Goal: Information Seeking & Learning: Learn about a topic

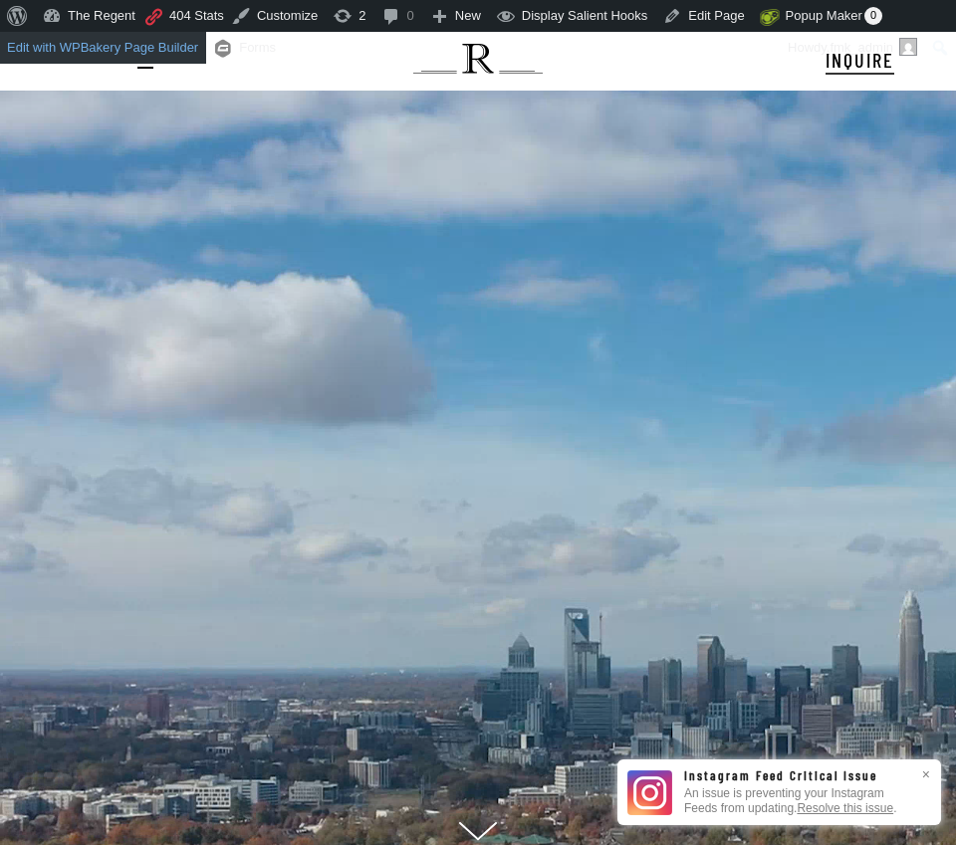
scroll to position [20, 271]
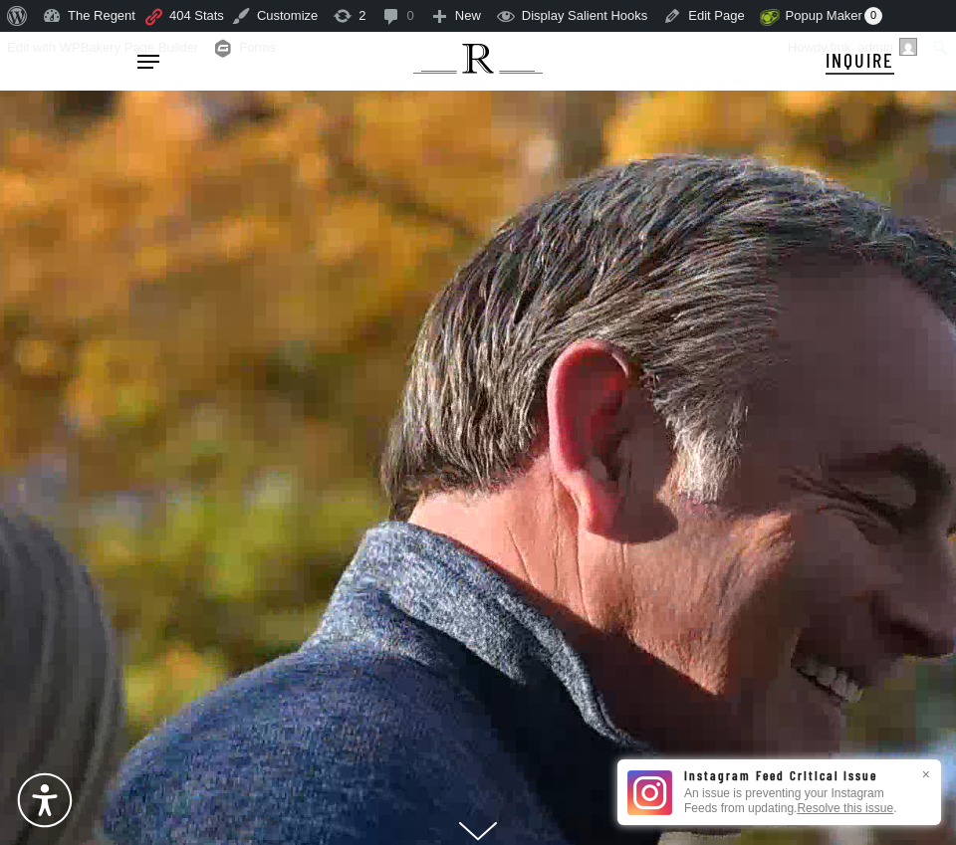
click at [151, 70] on span "Navigation Menu" at bounding box center [148, 62] width 22 height 20
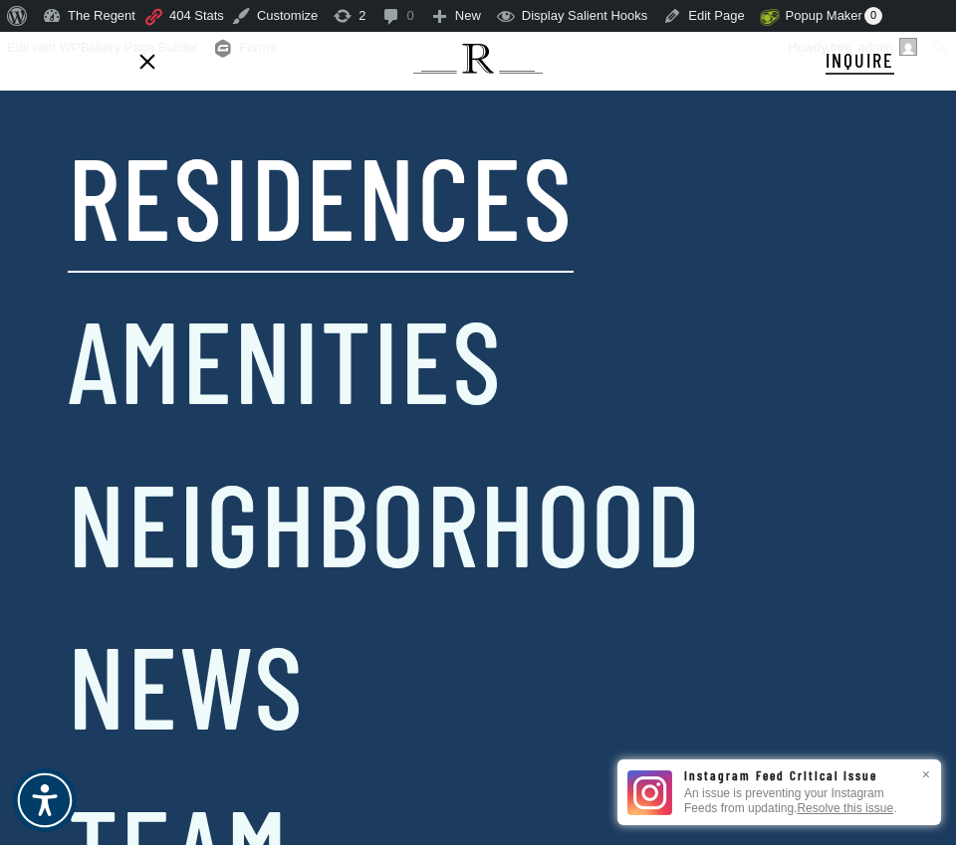
click at [213, 222] on link "Residences" at bounding box center [321, 195] width 506 height 149
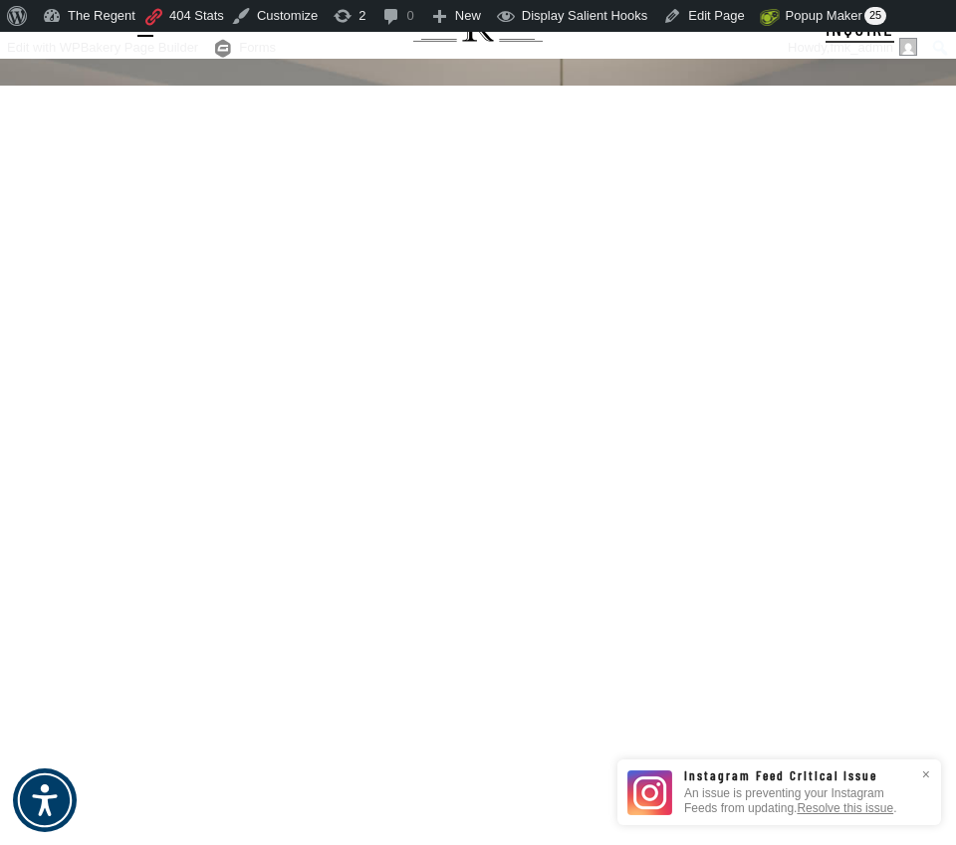
click at [208, 201] on div "1st 2nd 3rd 4th 5th 6th Floor" at bounding box center [478, 464] width 956 height 757
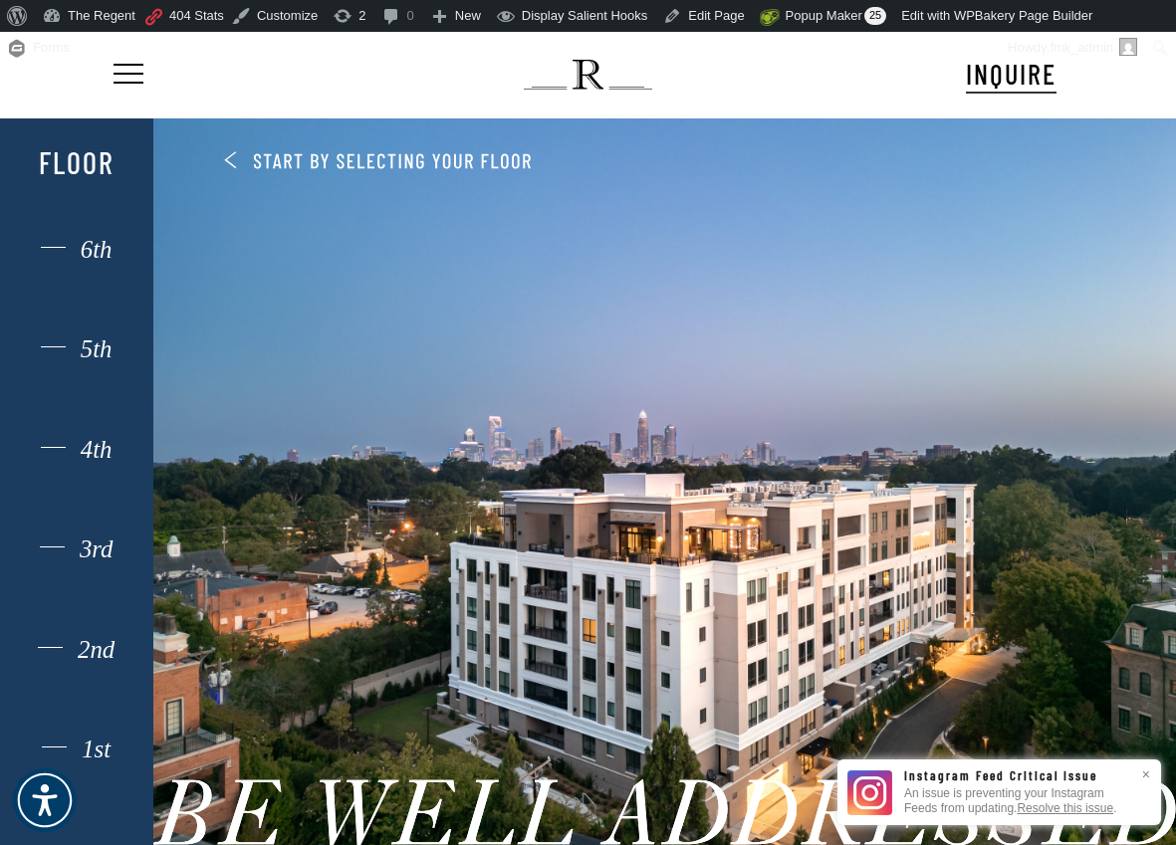
click at [95, 736] on div "1st 2nd 3rd 4th 5th 6th Floor" at bounding box center [77, 521] width 106 height 770
click at [96, 751] on div "1st" at bounding box center [77, 750] width 106 height 26
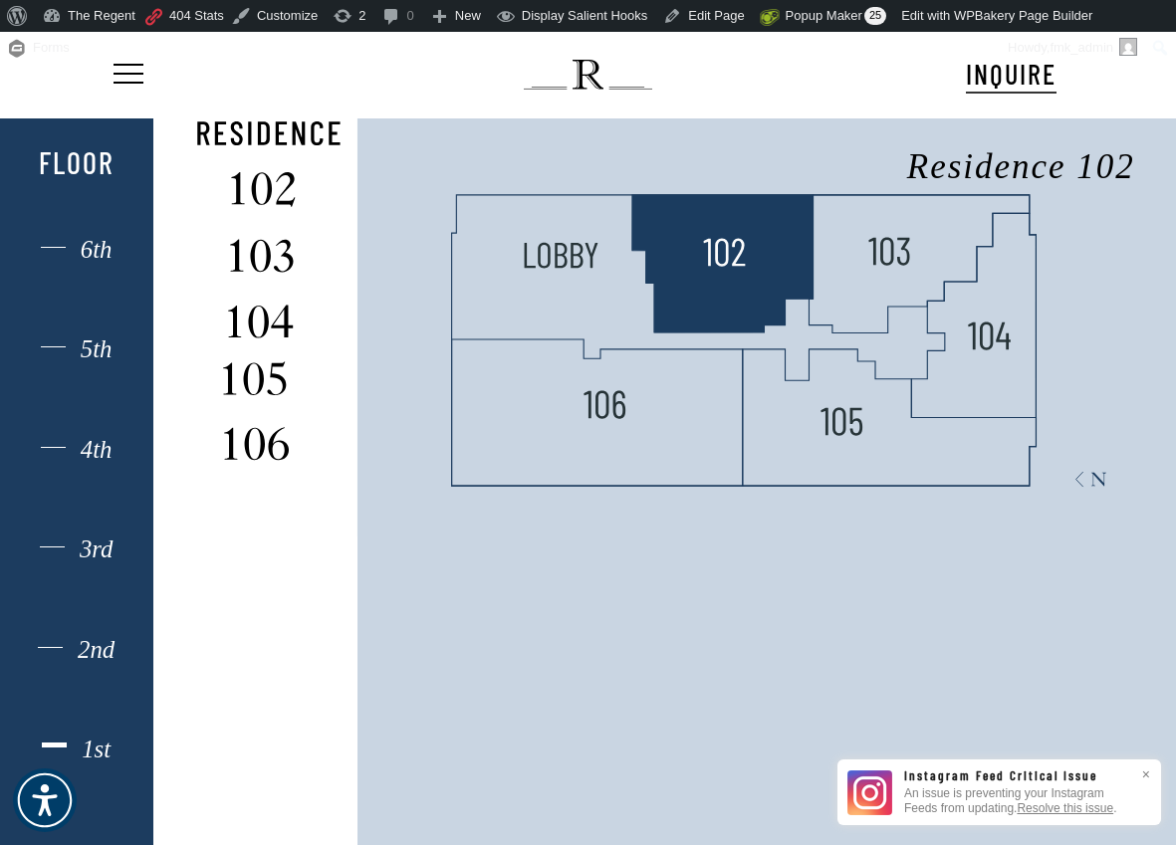
click at [725, 281] on polygon at bounding box center [722, 263] width 181 height 137
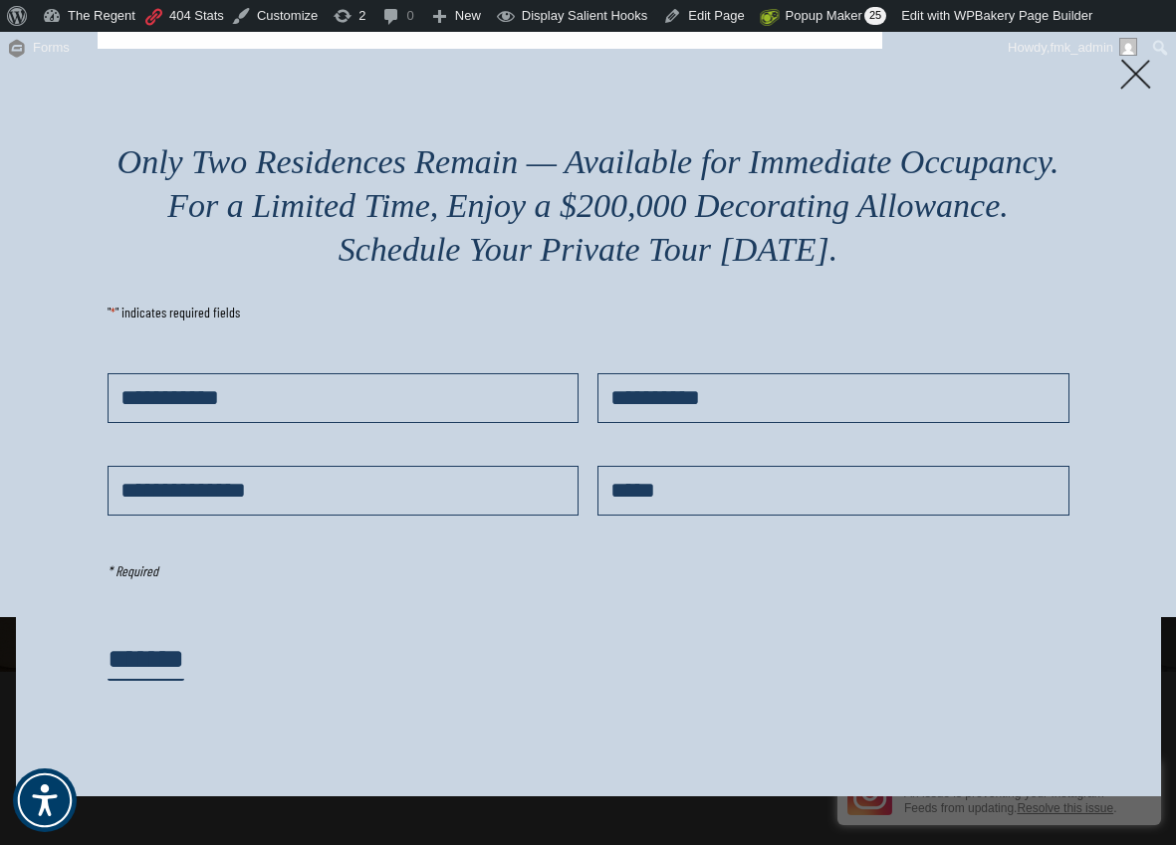
click at [955, 70] on img at bounding box center [1135, 74] width 31 height 31
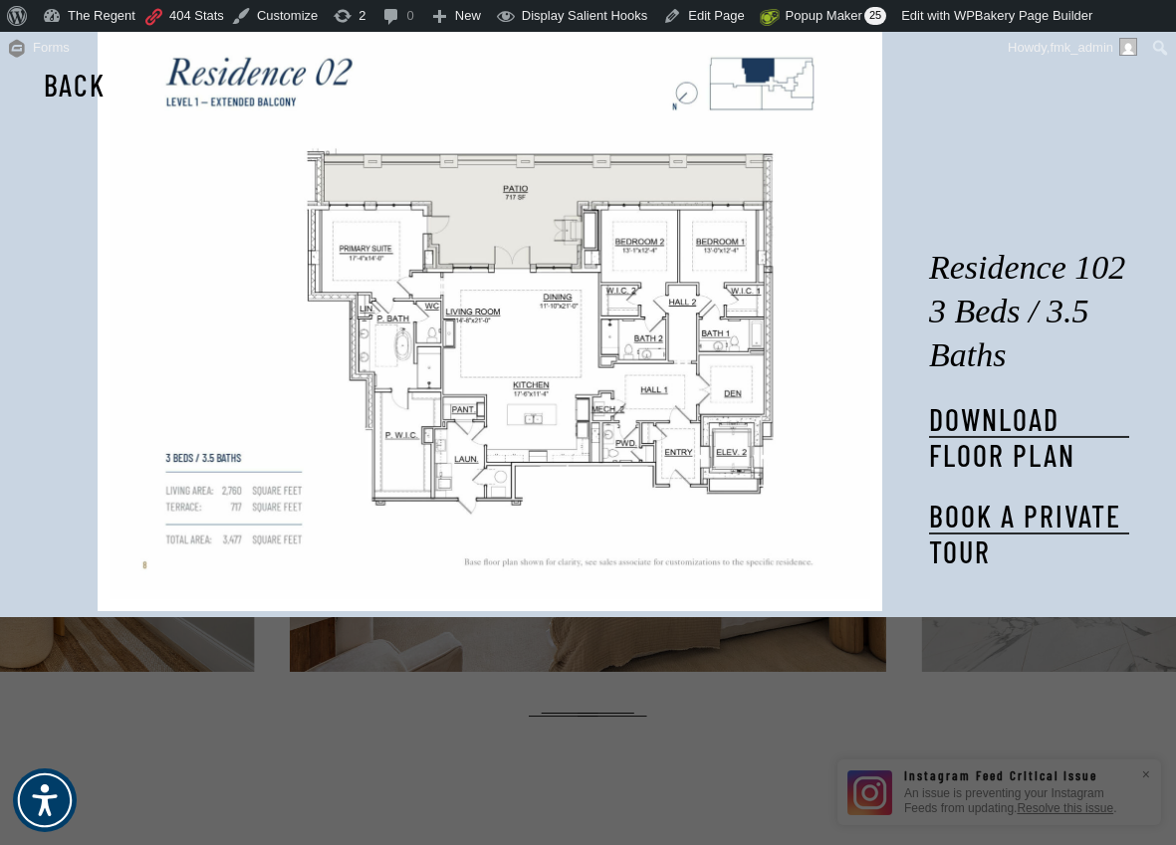
click at [535, 574] on img at bounding box center [490, 305] width 761 height 587
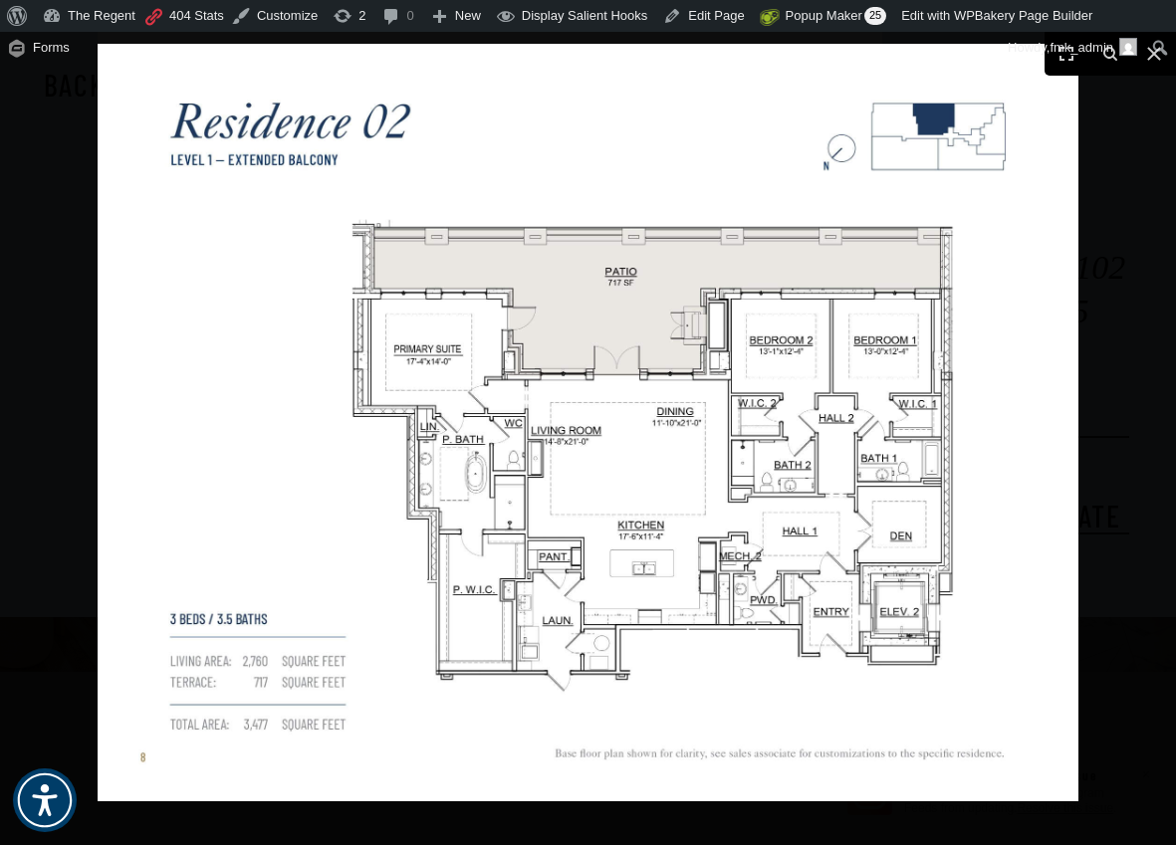
click at [602, 633] on img at bounding box center [588, 423] width 981 height 758
click at [955, 58] on input "Search" at bounding box center [1074, 49] width 199 height 24
click at [955, 157] on div at bounding box center [588, 422] width 1176 height 845
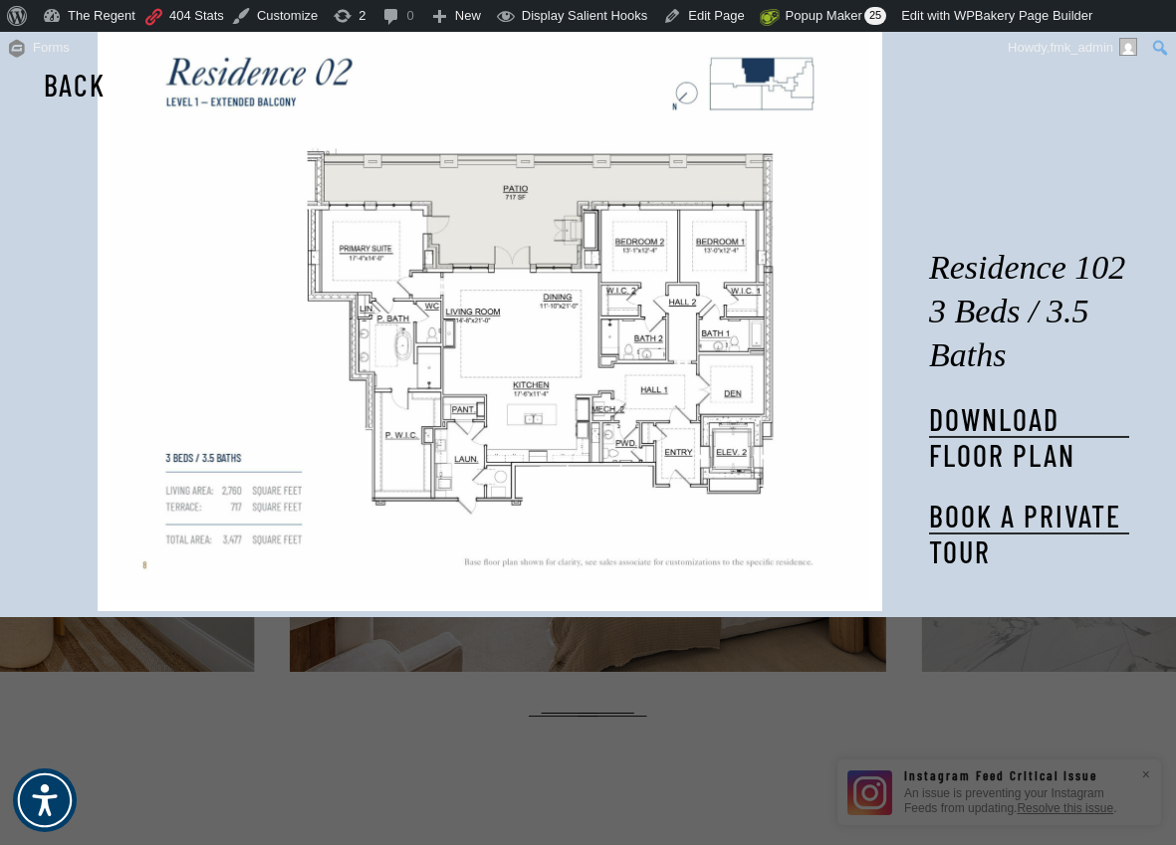
click at [955, 139] on img at bounding box center [588, 423] width 1470 height 1137
drag, startPoint x: 769, startPoint y: 659, endPoint x: 741, endPoint y: 658, distance: 27.9
click at [769, 659] on div "Residence 102 3 Beds / 3.5 Baths DOWNLOAD FLOOR PLAN Book a private tour Back" at bounding box center [588, 422] width 1176 height 845
click at [460, 688] on div "Residence 102 3 Beds / 3.5 Baths DOWNLOAD FLOOR PLAN Book a private tour Back" at bounding box center [588, 422] width 1176 height 845
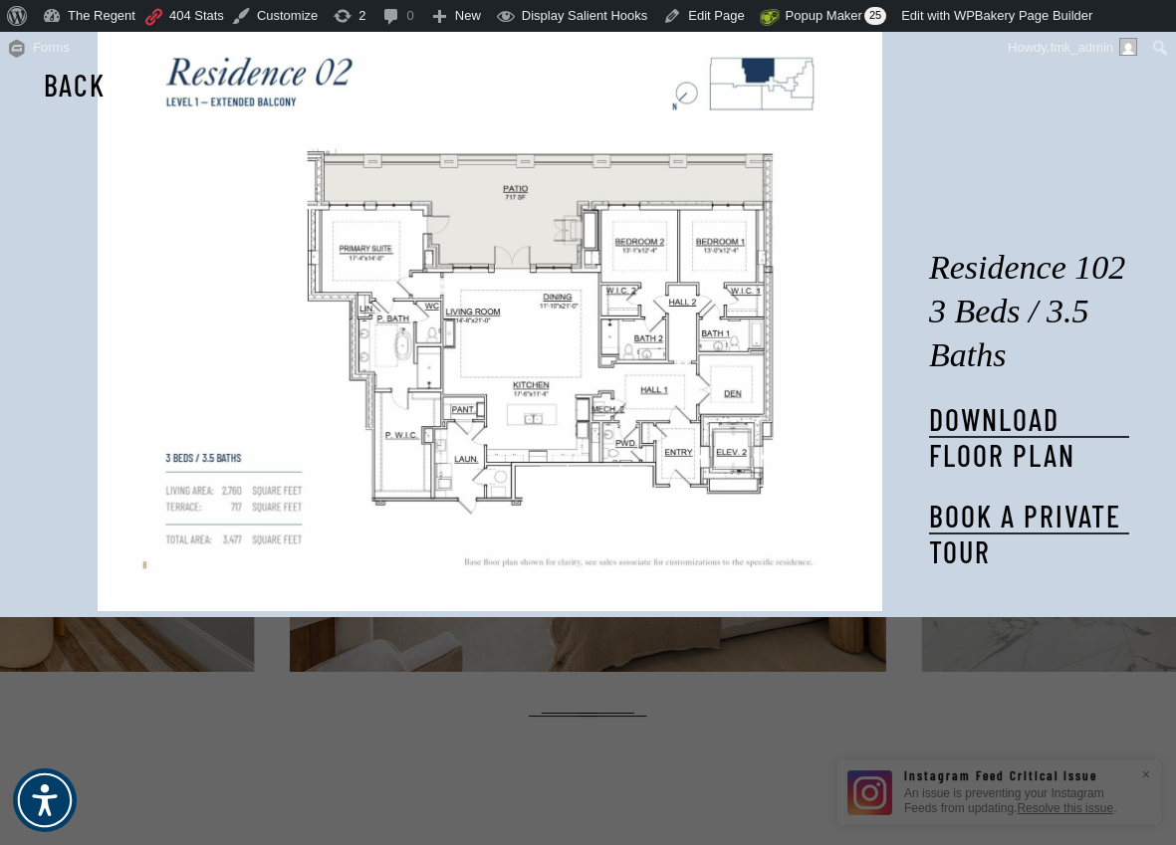
click at [486, 675] on div "Residence 102 3 Beds / 3.5 Baths DOWNLOAD FLOOR PLAN Book a private tour Back" at bounding box center [588, 422] width 1176 height 845
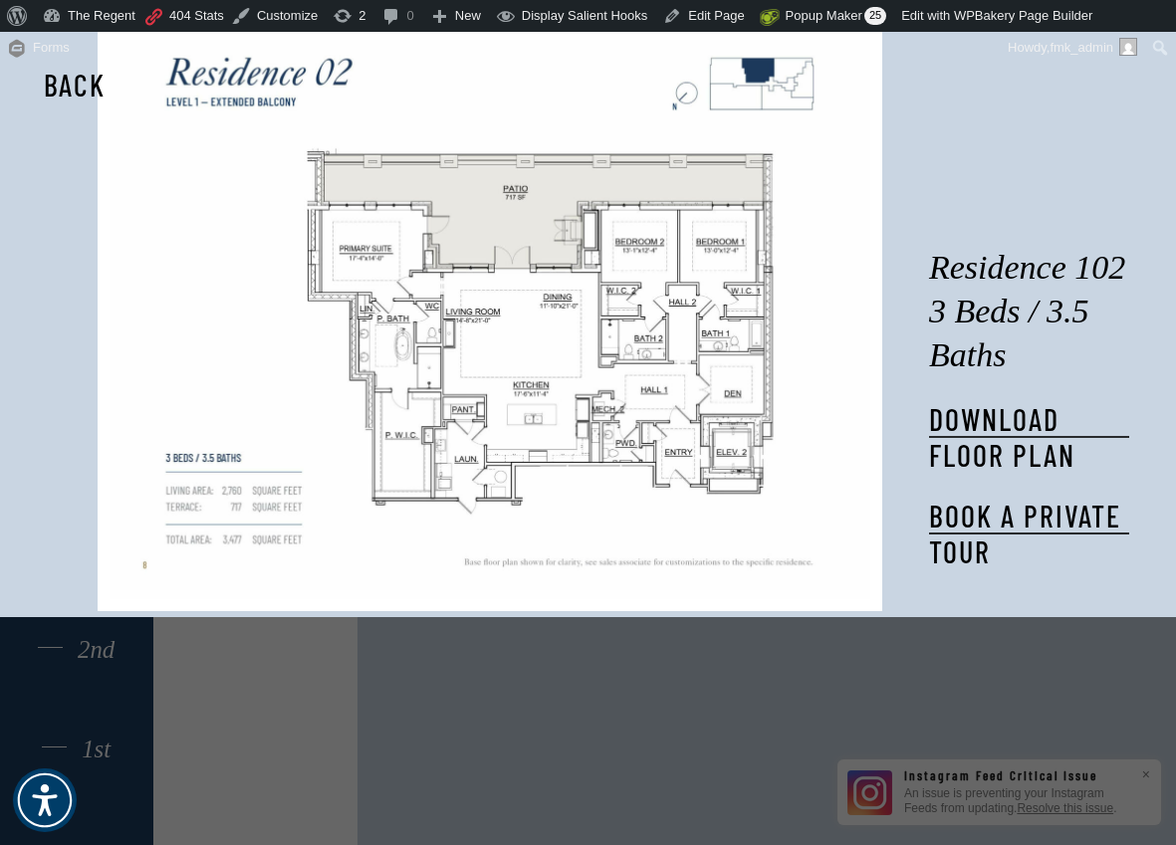
drag, startPoint x: 950, startPoint y: 166, endPoint x: 721, endPoint y: 511, distance: 413.6
click at [721, 513] on div "Residence 102 3 Beds / 3.5 Baths DOWNLOAD FLOOR PLAN Book a private tour" at bounding box center [588, 308] width 1176 height 617
click at [784, 751] on div "Residence 102 3 Beds / 3.5 Baths DOWNLOAD FLOOR PLAN Book a private tour Back" at bounding box center [588, 422] width 1176 height 845
click at [785, 752] on div "Residence 102 3 Beds / 3.5 Baths DOWNLOAD FLOOR PLAN Book a private tour Back" at bounding box center [588, 422] width 1176 height 845
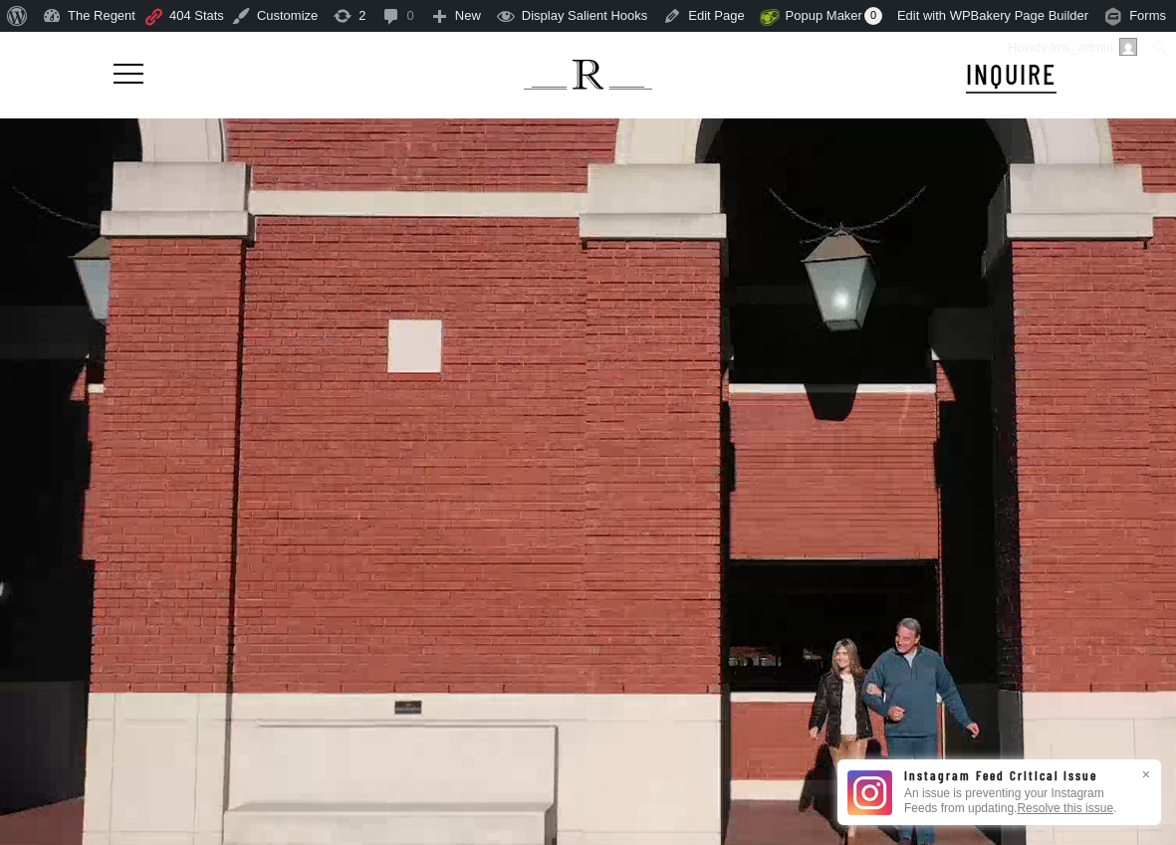
scroll to position [20, 161]
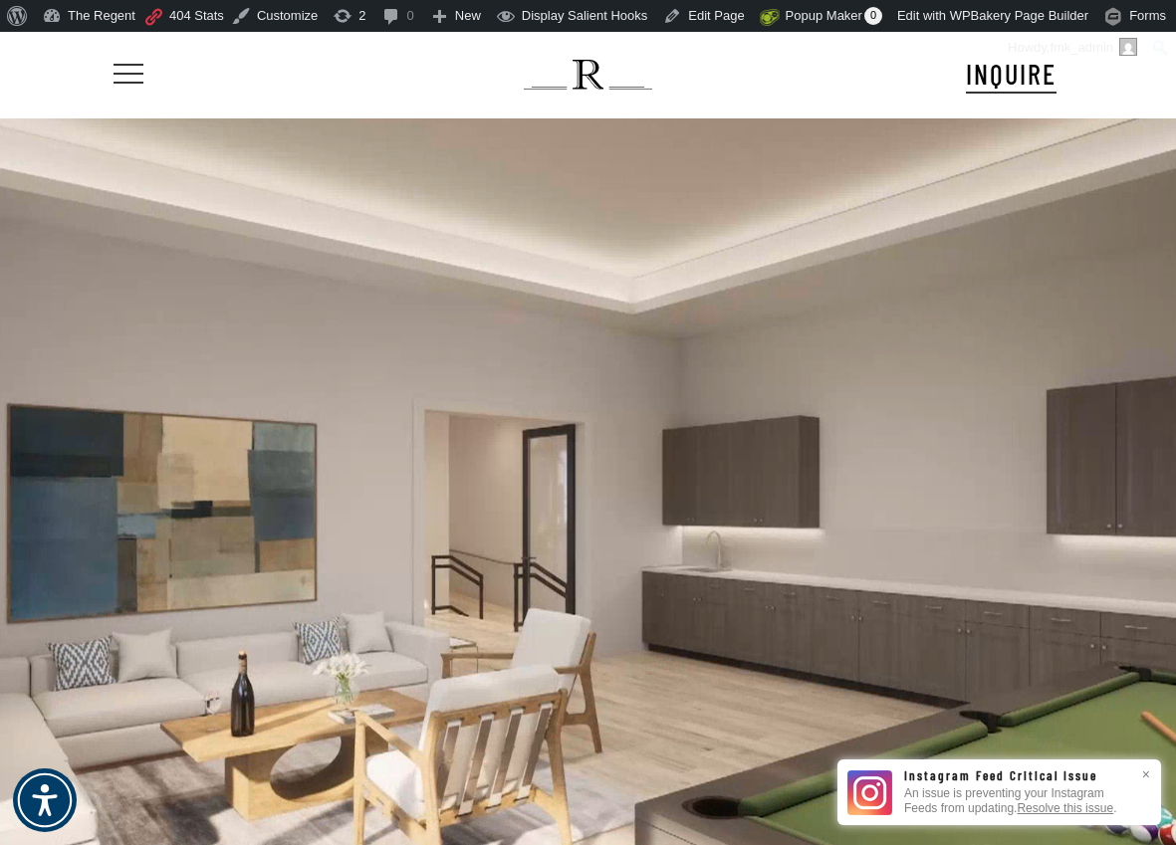
click at [135, 65] on span "Navigation Menu" at bounding box center [128, 75] width 22 height 28
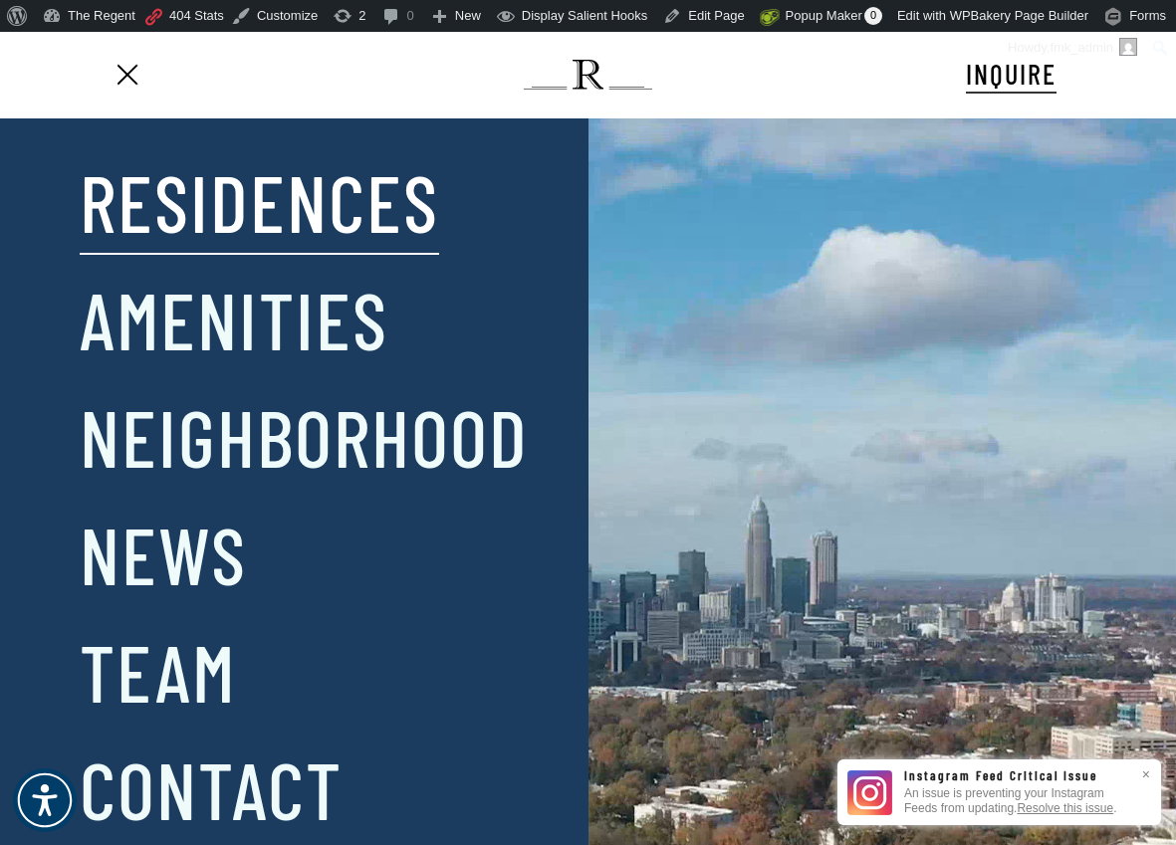
click at [238, 207] on link "Residences" at bounding box center [259, 201] width 359 height 104
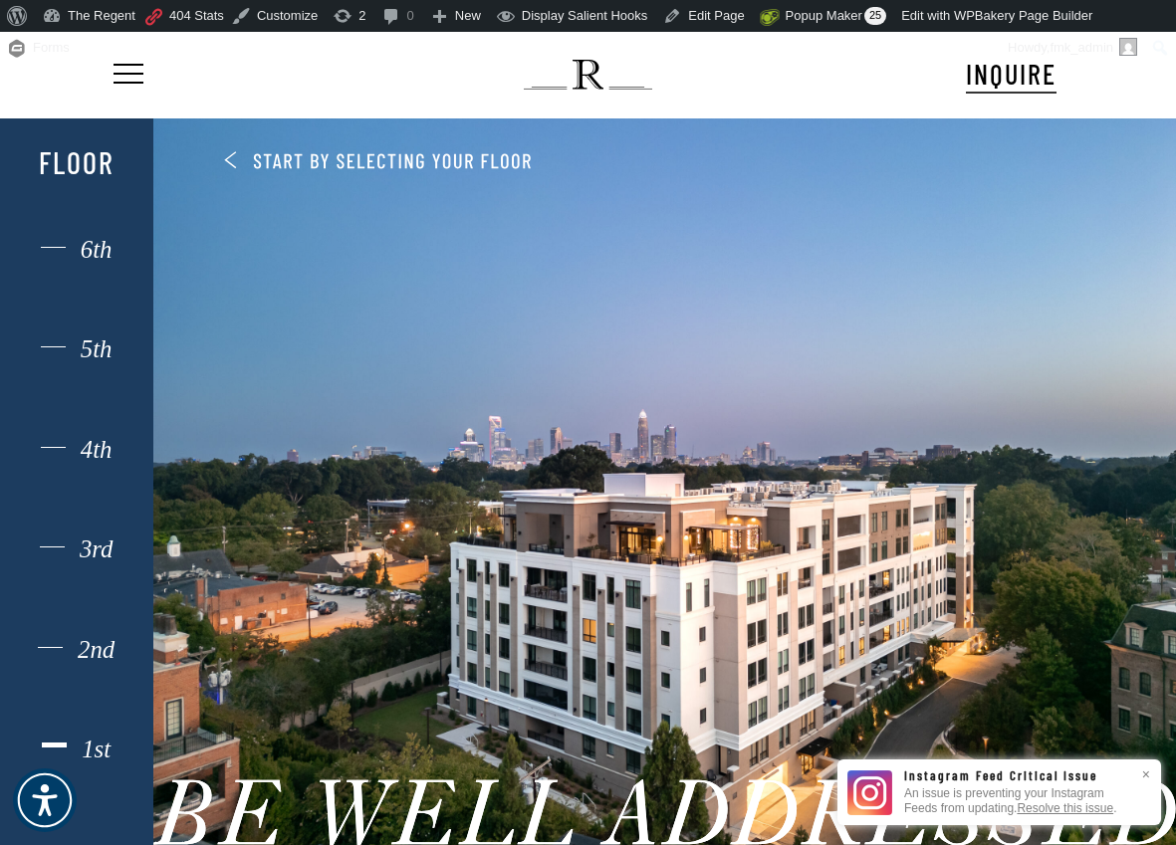
click at [92, 762] on div "1st" at bounding box center [77, 750] width 106 height 26
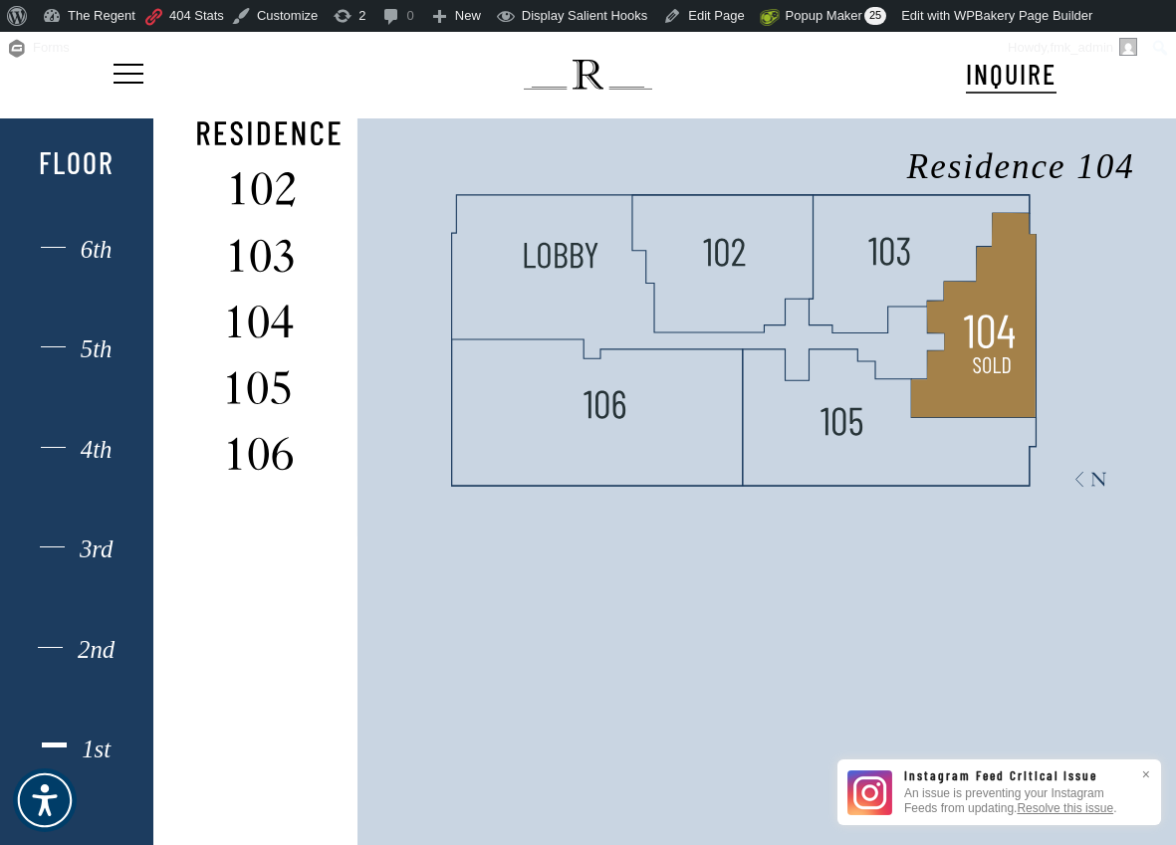
click at [998, 315] on img at bounding box center [988, 332] width 53 height 53
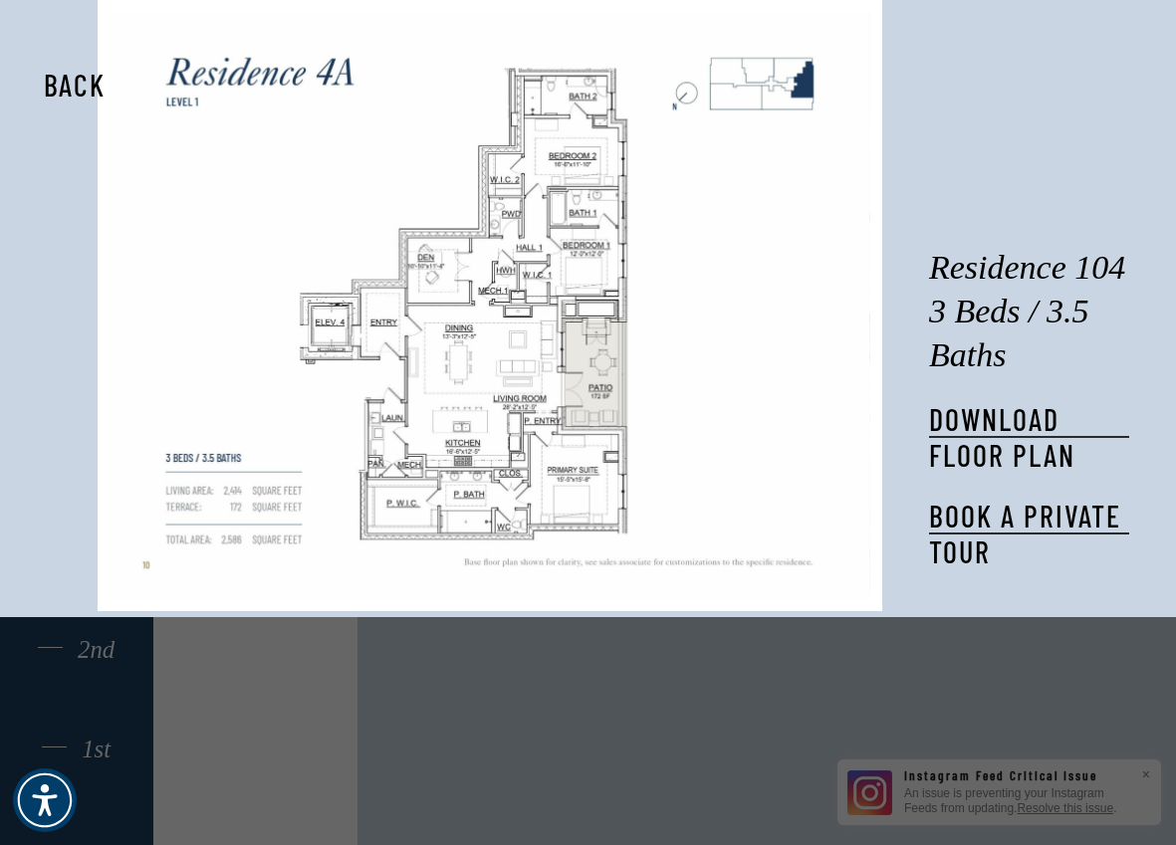
click at [649, 705] on div "Residence 104 3 Beds / 3.5 Baths DOWNLOAD FLOOR PLAN Book a private tour Back" at bounding box center [588, 422] width 1176 height 845
click at [624, 694] on div "Residence 104 3 Beds / 3.5 Baths DOWNLOAD FLOOR PLAN Book a private tour Back" at bounding box center [588, 422] width 1176 height 845
click at [592, 692] on div "Residence 104 3 Beds / 3.5 Baths DOWNLOAD FLOOR PLAN Book a private tour Back" at bounding box center [588, 422] width 1176 height 845
click at [587, 693] on div "Residence 104 3 Beds / 3.5 Baths DOWNLOAD FLOOR PLAN Book a private tour Back" at bounding box center [588, 422] width 1176 height 845
drag, startPoint x: 582, startPoint y: 693, endPoint x: 539, endPoint y: 694, distance: 43.8
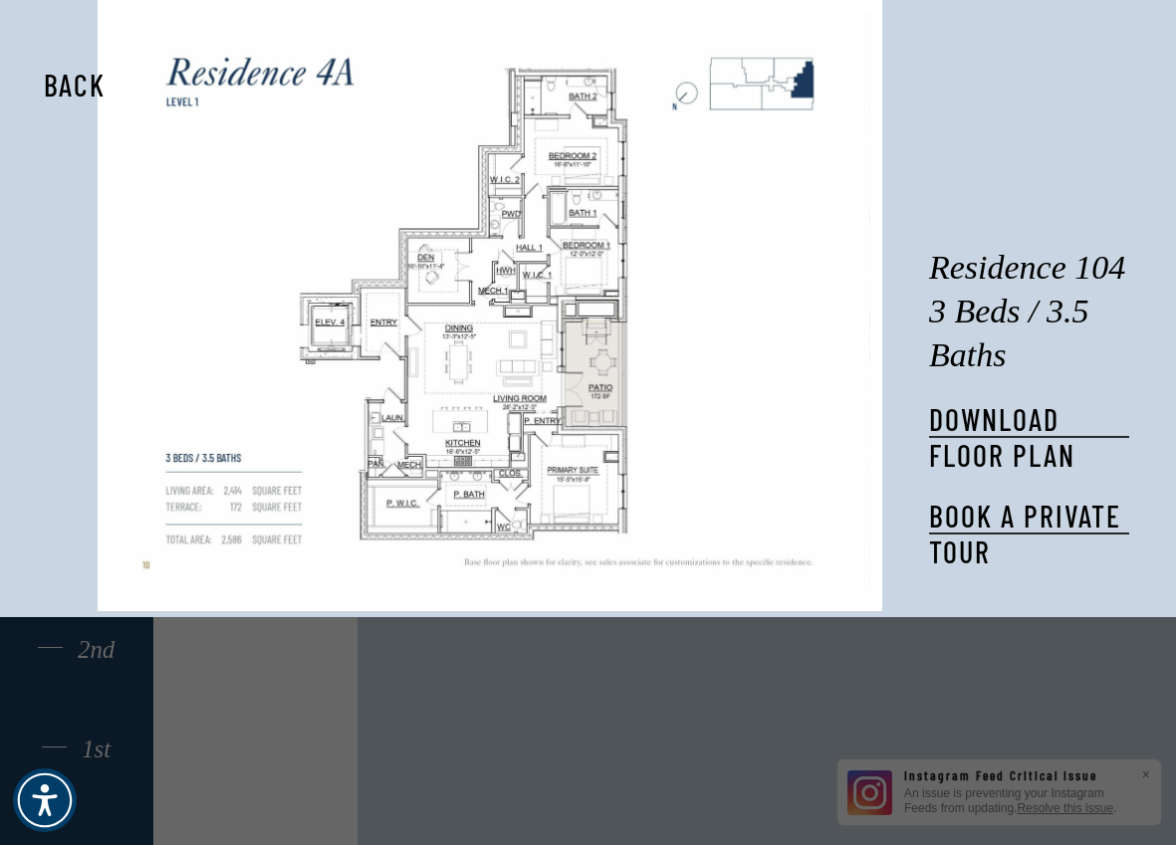
click at [580, 693] on div "Residence 104 3 Beds / 3.5 Baths DOWNLOAD FLOOR PLAN Book a private tour Back" at bounding box center [588, 422] width 1176 height 845
click at [57, 74] on button "Back" at bounding box center [74, 85] width 125 height 46
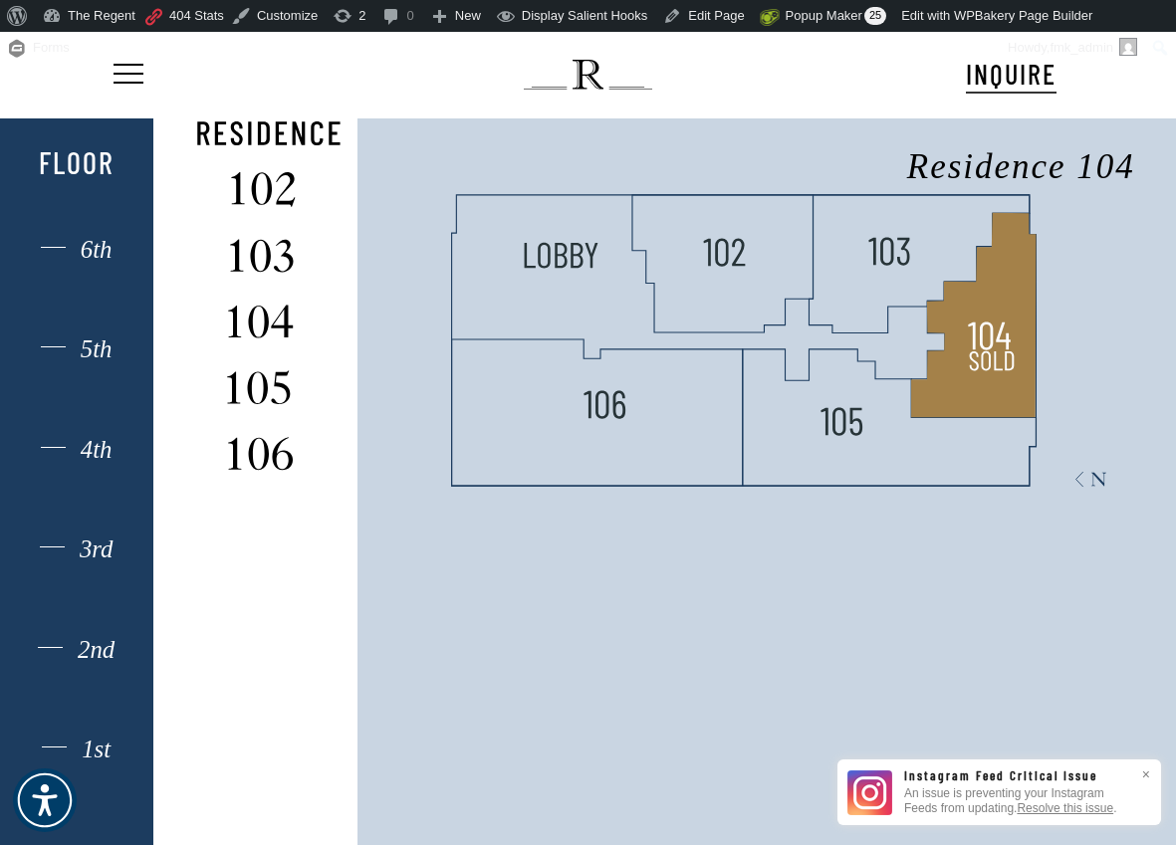
click at [985, 345] on img at bounding box center [992, 362] width 53 height 53
click at [1006, 339] on img at bounding box center [992, 362] width 53 height 53
click at [1020, 311] on polygon at bounding box center [973, 315] width 124 height 205
click at [0, 0] on h2 "Residence 104 3 Beds / 3.5 Baths" at bounding box center [0, 0] width 0 height 0
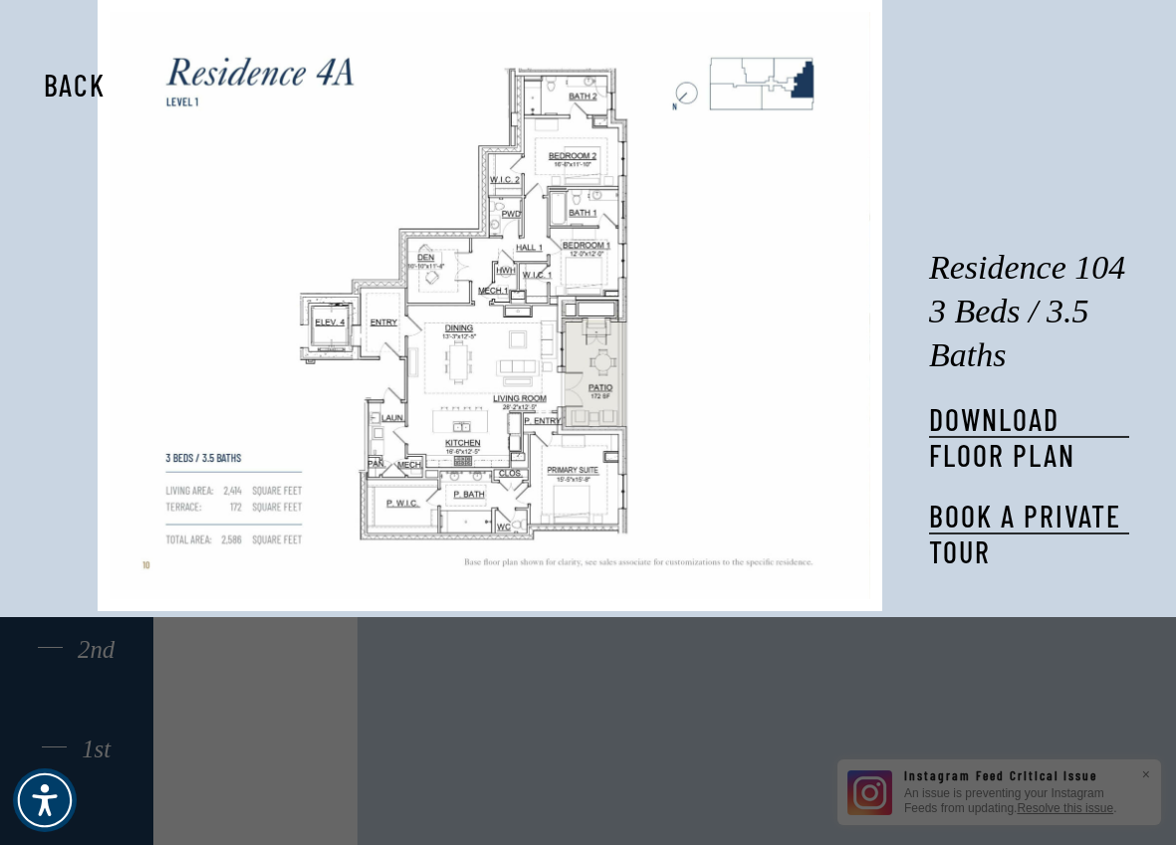
click at [994, 294] on h2 "Residence 104 3 Beds / 3.5 Baths" at bounding box center [1029, 311] width 200 height 131
click at [351, 625] on div "Residence 104 3 Beds / 3.5 Baths DOWNLOAD FLOOR PLAN Book a private tour Back" at bounding box center [588, 422] width 1176 height 845
click at [348, 652] on div "Residence 104 3 Beds / 3.5 Baths DOWNLOAD FLOOR PLAN Book a private tour Back" at bounding box center [588, 422] width 1176 height 845
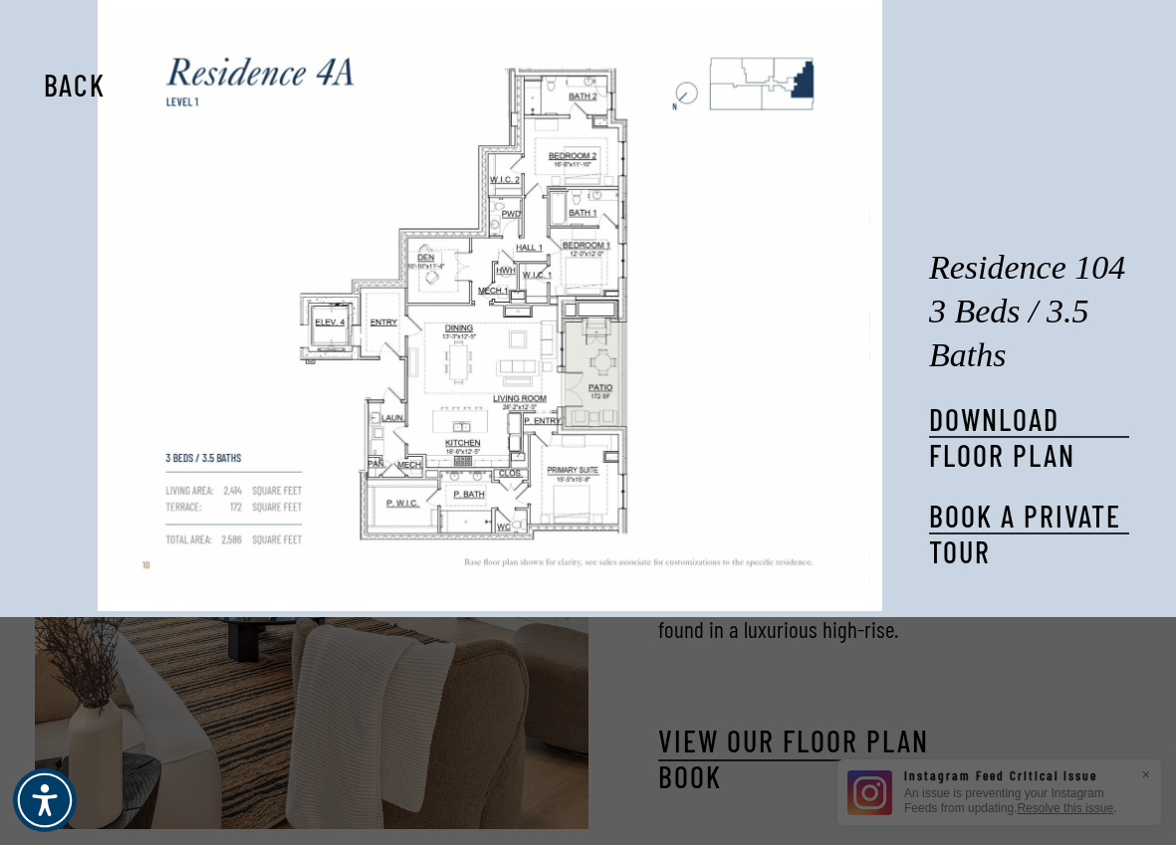
click at [53, 86] on button "Back" at bounding box center [74, 85] width 125 height 46
